Goal: Information Seeking & Learning: Check status

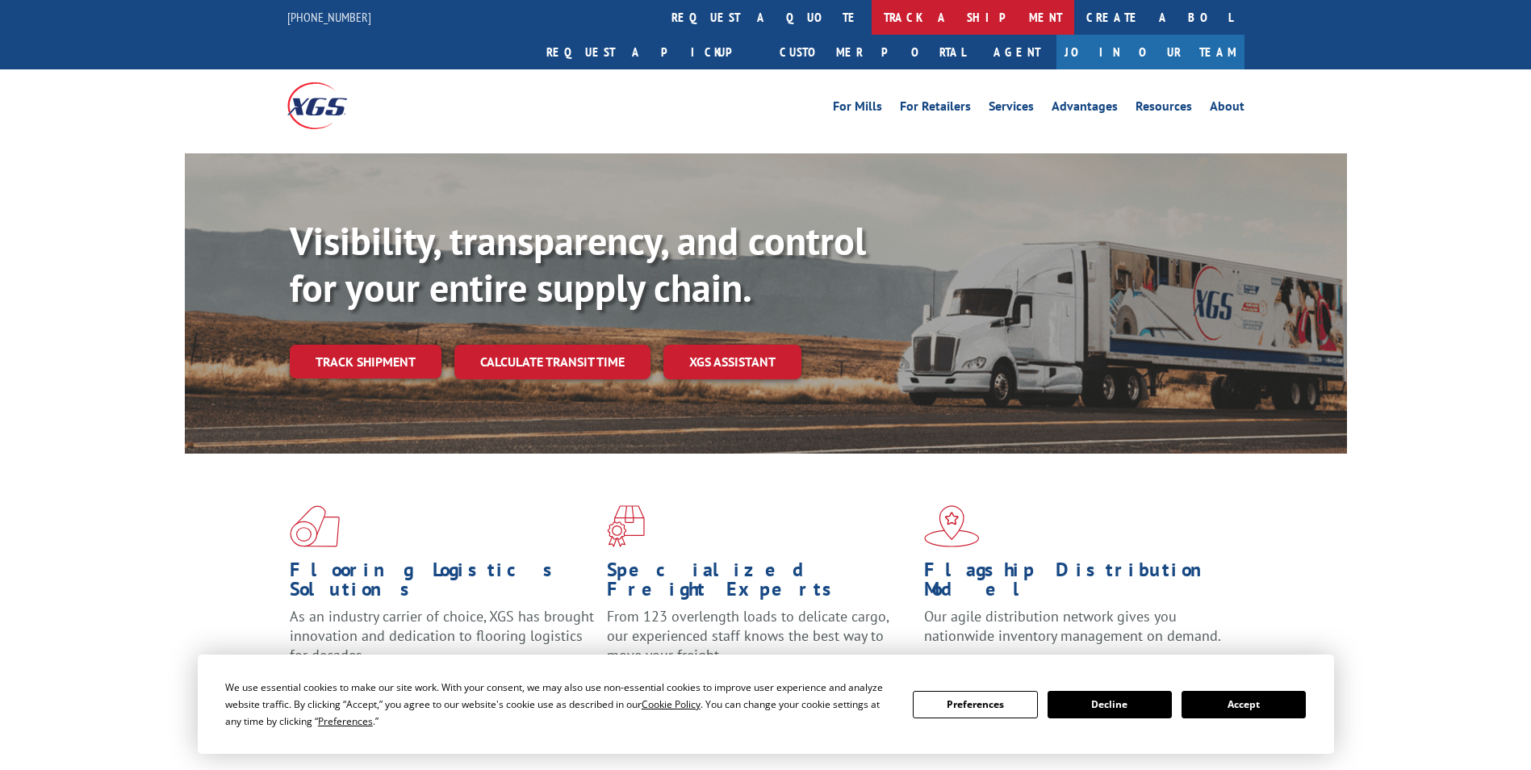
click at [872, 18] on link "track a shipment" at bounding box center [973, 17] width 203 height 35
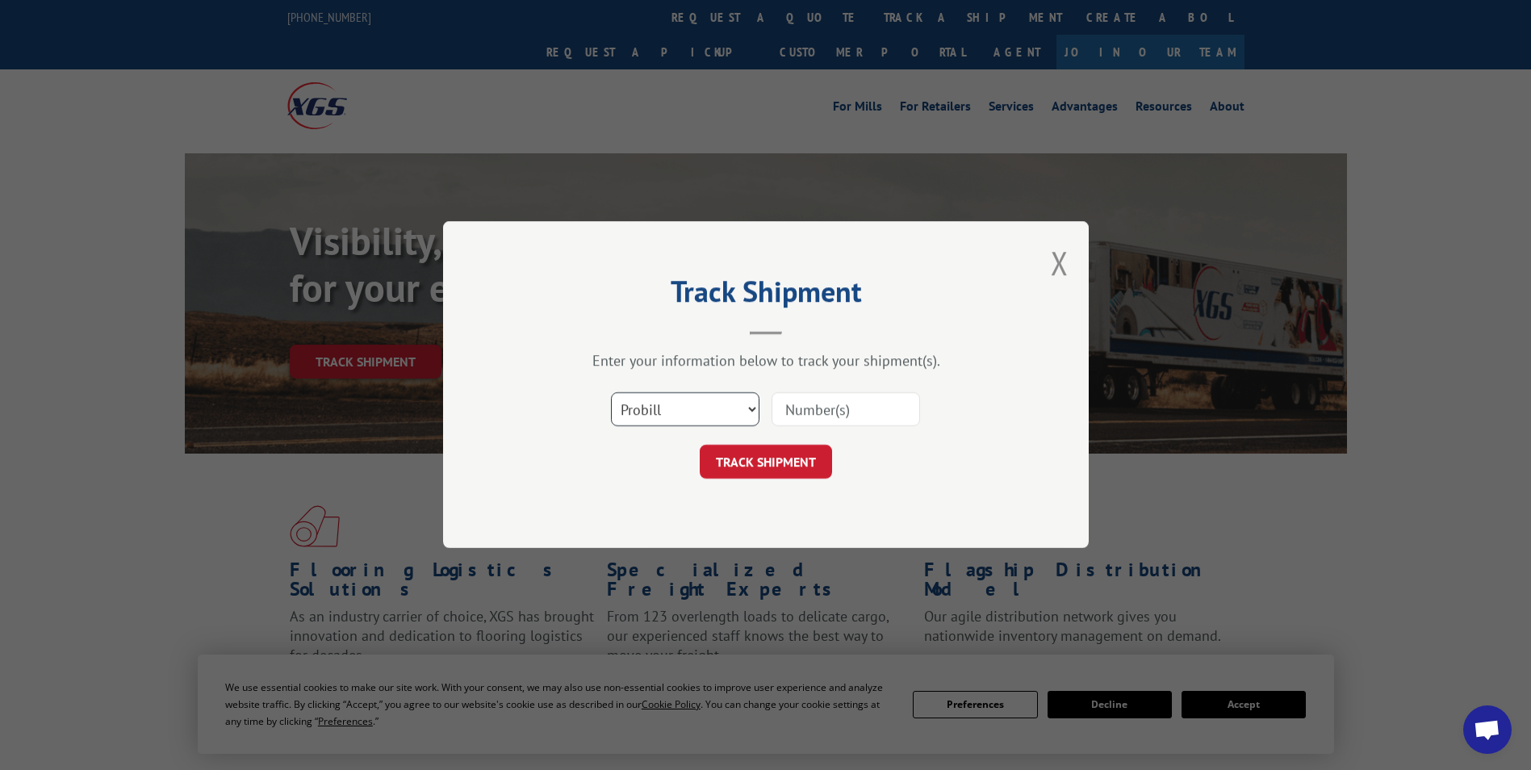
drag, startPoint x: 698, startPoint y: 412, endPoint x: 695, endPoint y: 426, distance: 14.9
click at [698, 412] on select "Select category... Probill BOL PO" at bounding box center [685, 410] width 149 height 34
select select "bol"
click at [611, 393] on select "Select category... Probill BOL PO" at bounding box center [685, 410] width 149 height 34
click at [815, 408] on input at bounding box center [846, 410] width 149 height 34
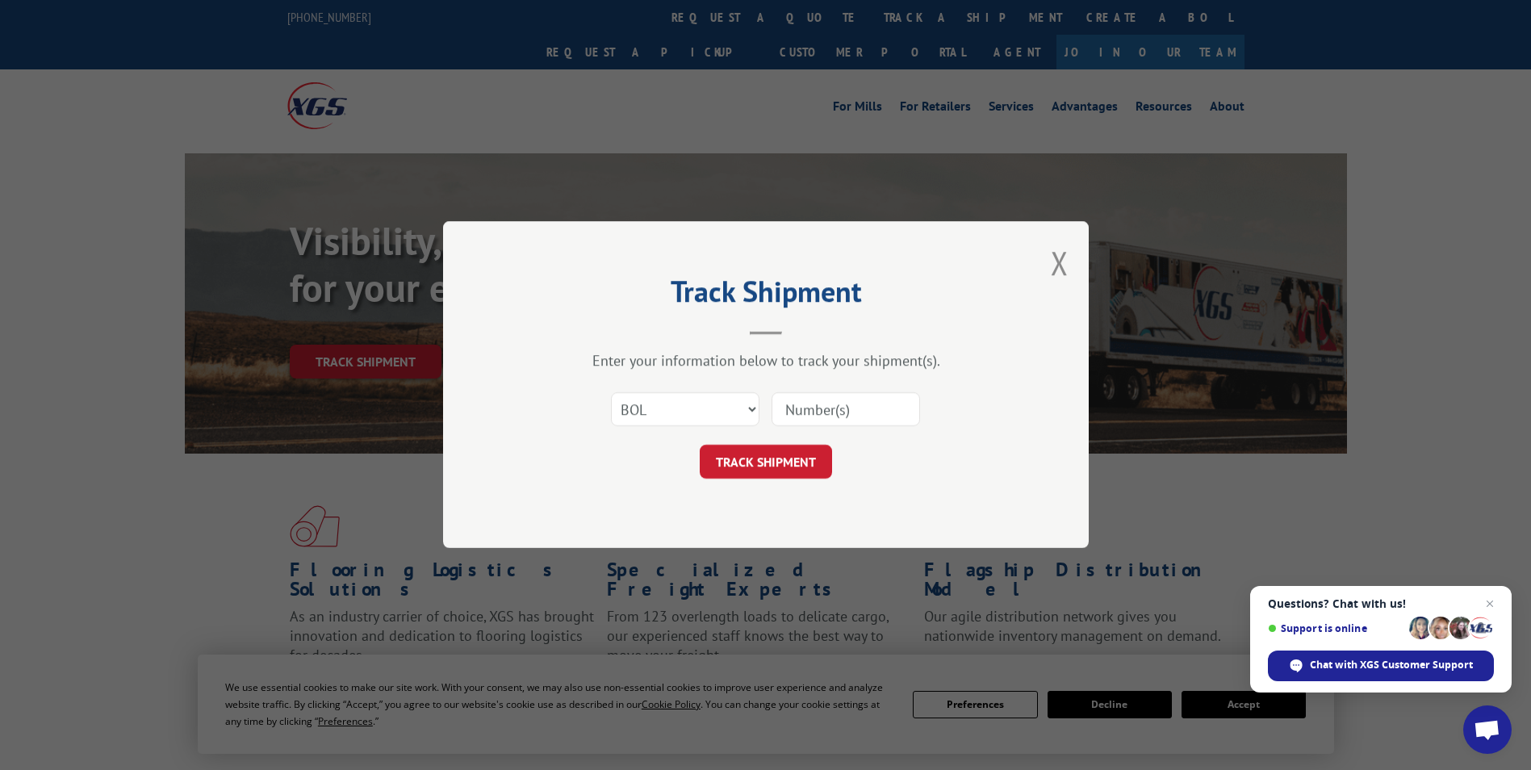
paste input "467774"
type input "467774"
click at [797, 467] on button "TRACK SHIPMENT" at bounding box center [766, 463] width 132 height 34
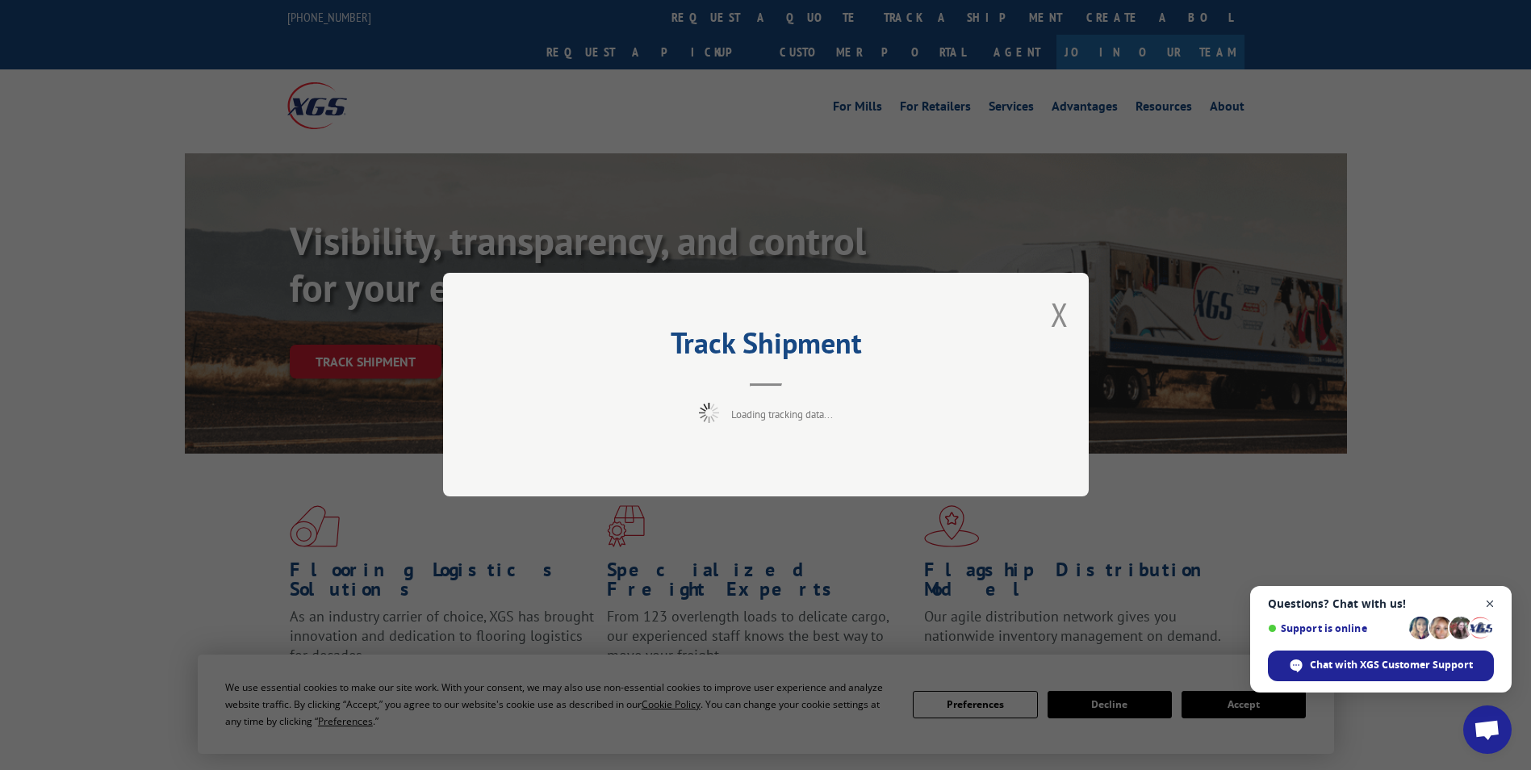
click at [1490, 601] on span "Close chat" at bounding box center [1490, 604] width 20 height 20
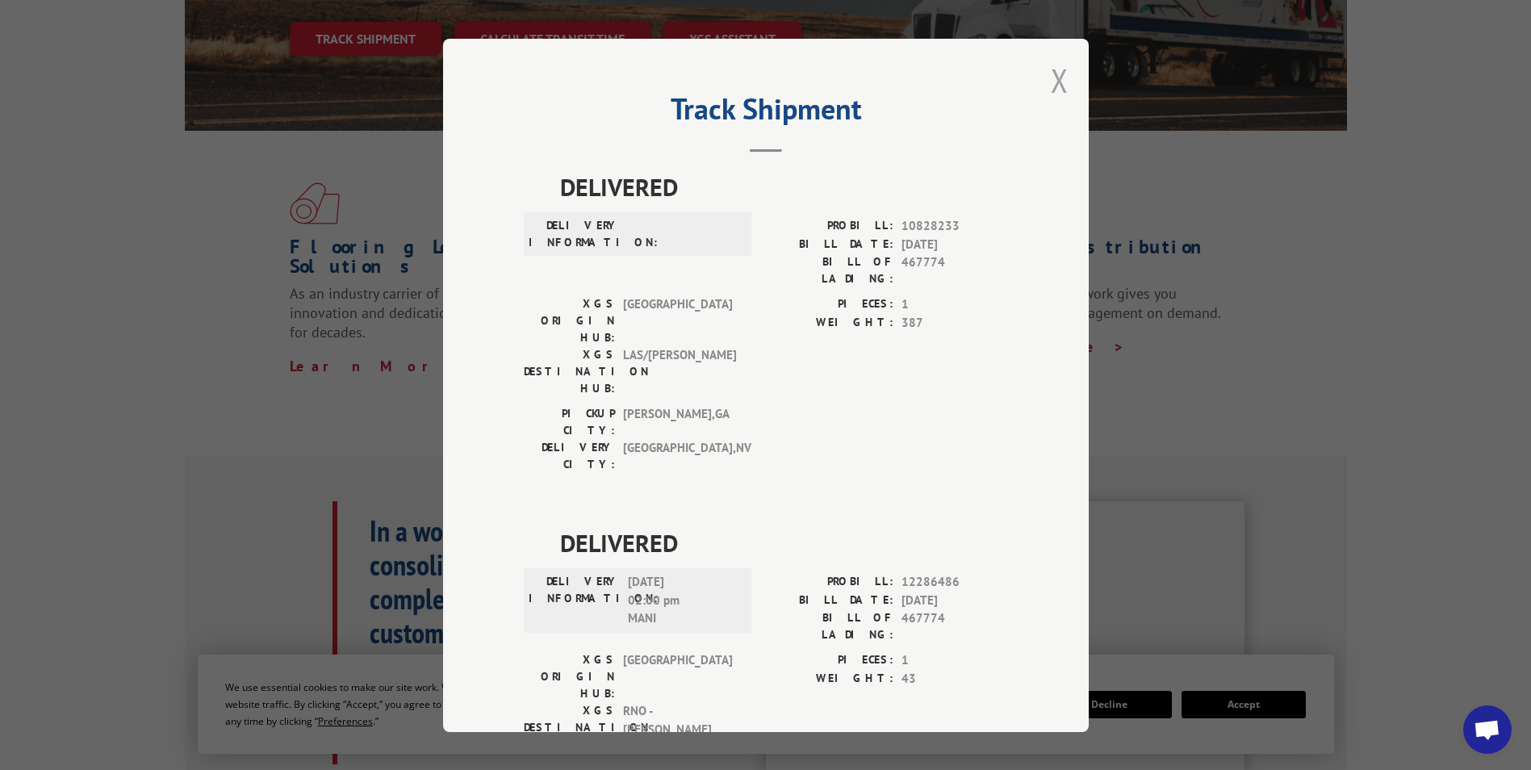
click at [1051, 81] on button "Close modal" at bounding box center [1060, 80] width 18 height 43
